Goal: Information Seeking & Learning: Learn about a topic

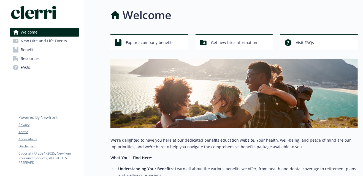
click at [36, 47] on link "Benefits" at bounding box center [45, 49] width 70 height 9
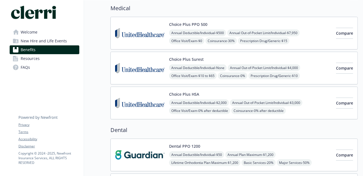
scroll to position [48, 0]
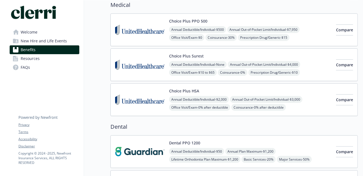
click at [239, 56] on div "Choice Plus Surest Annual Deductible/Individual - None Annual Out-of-Pocket Lim…" at bounding box center [250, 64] width 163 height 23
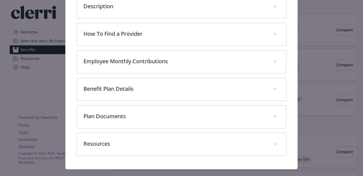
scroll to position [170, 0]
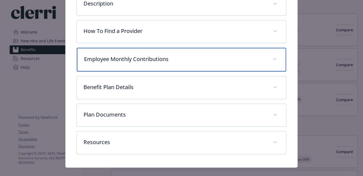
click at [240, 55] on p "Employee Monthly Contributions" at bounding box center [175, 59] width 182 height 8
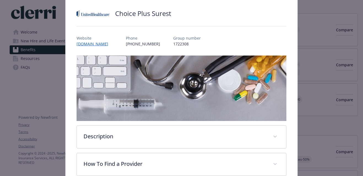
scroll to position [30, 0]
